Goal: Navigation & Orientation: Find specific page/section

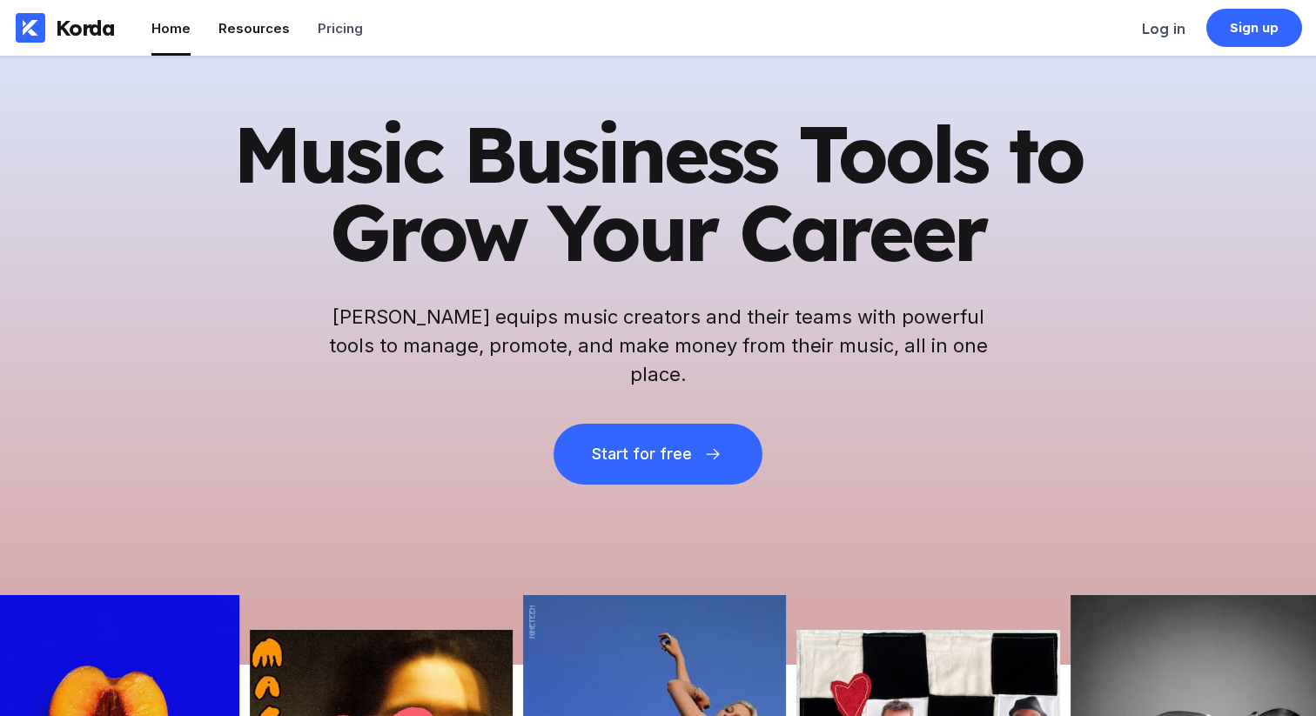
click at [218, 36] on li "Resources" at bounding box center [253, 28] width 71 height 56
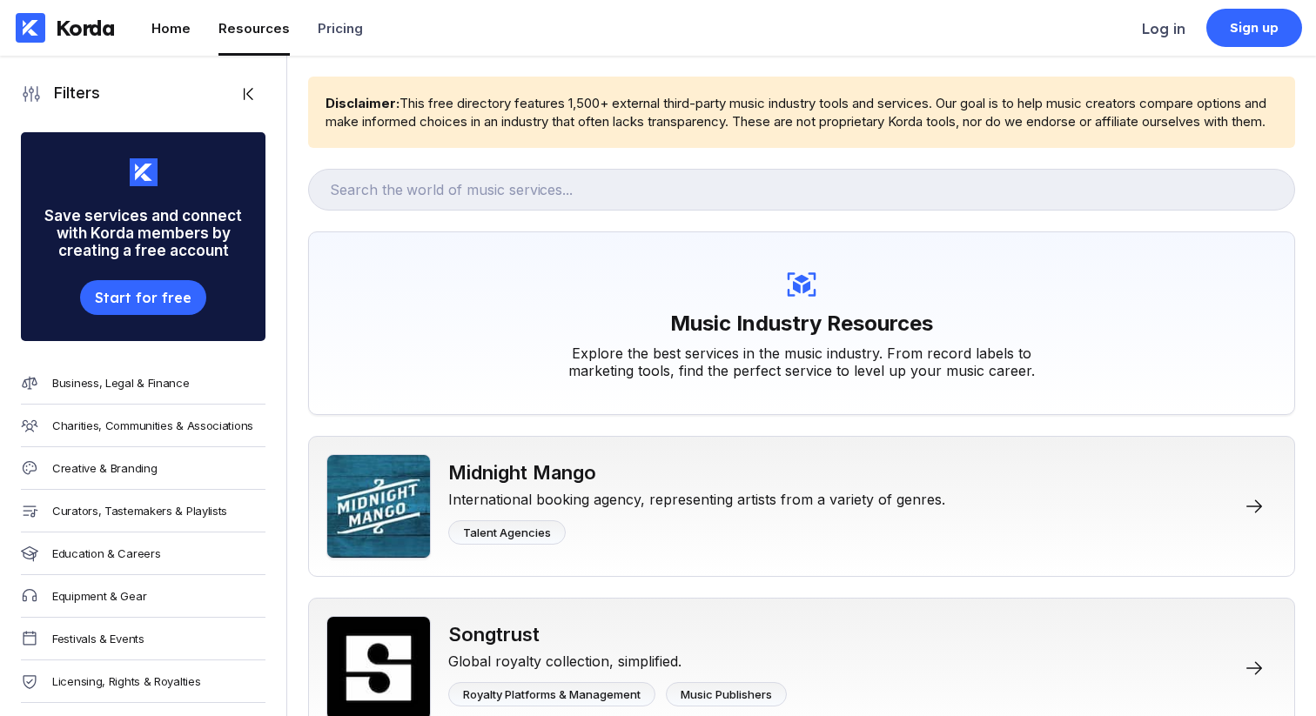
click at [163, 30] on div "Home" at bounding box center [170, 28] width 39 height 17
